Goal: Task Accomplishment & Management: Use online tool/utility

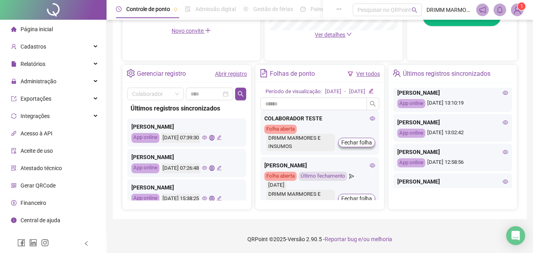
scroll to position [341, 0]
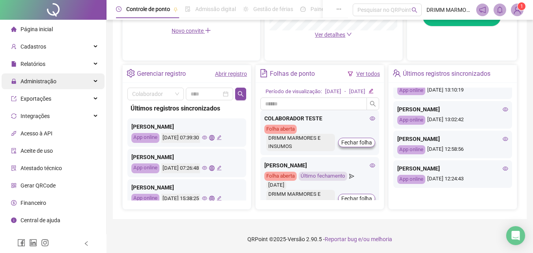
click at [94, 81] on icon at bounding box center [96, 81] width 4 height 0
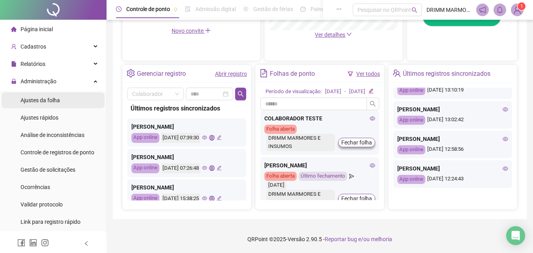
click at [56, 99] on span "Ajustes da folha" at bounding box center [40, 100] width 39 height 6
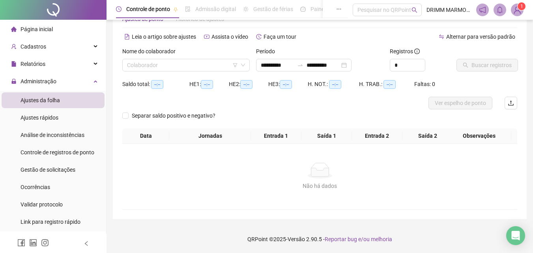
scroll to position [26, 0]
click at [160, 64] on input "search" at bounding box center [182, 65] width 111 height 12
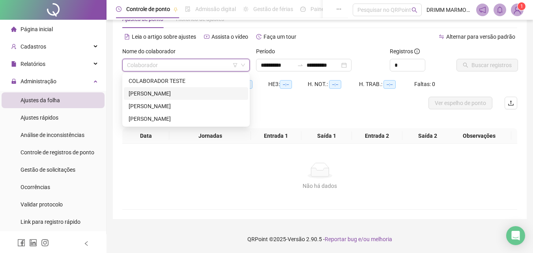
click at [169, 95] on div "[PERSON_NAME]" at bounding box center [186, 93] width 115 height 9
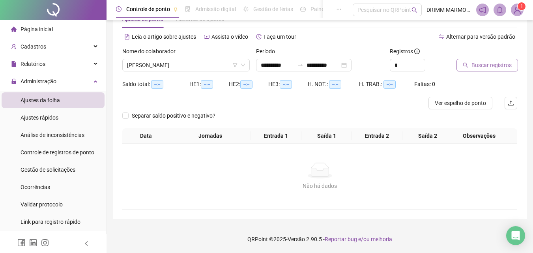
click at [502, 65] on span "Buscar registros" at bounding box center [492, 65] width 40 height 9
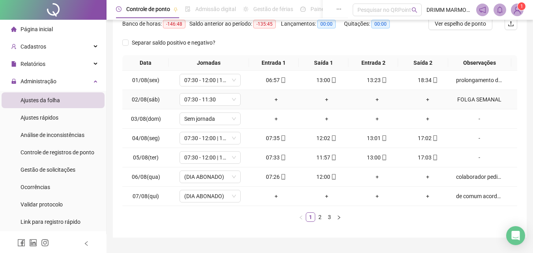
scroll to position [124, 0]
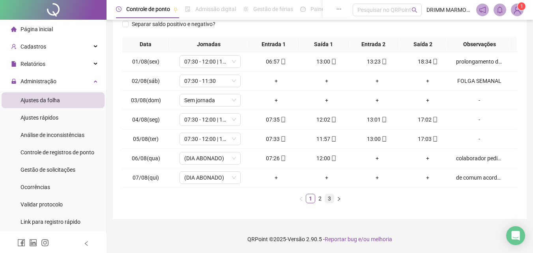
click at [330, 198] on link "3" at bounding box center [329, 198] width 9 height 9
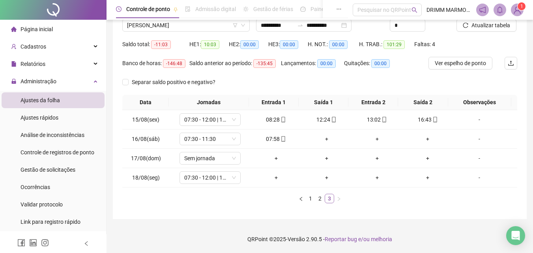
scroll to position [66, 0]
click at [324, 139] on div "+" at bounding box center [327, 139] width 44 height 9
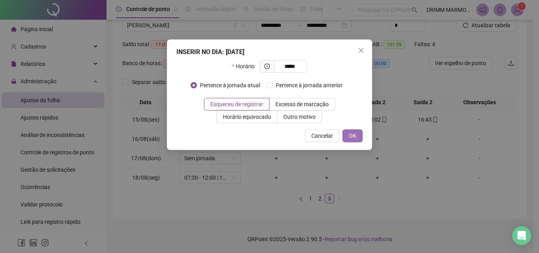
type input "*****"
click at [356, 139] on span "OK" at bounding box center [352, 135] width 7 height 9
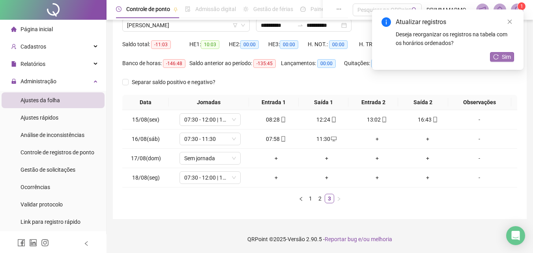
click at [507, 58] on span "Sim" at bounding box center [506, 56] width 9 height 9
